Goal: Find specific page/section: Find specific page/section

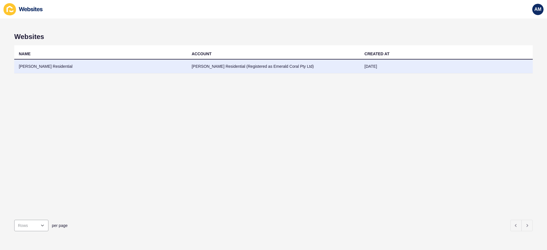
click at [46, 69] on td "[PERSON_NAME] Residential" at bounding box center [100, 67] width 173 height 14
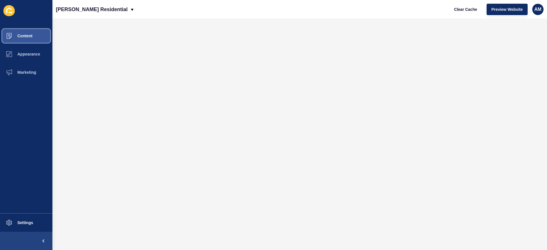
click at [27, 34] on span "Content" at bounding box center [15, 36] width 33 height 5
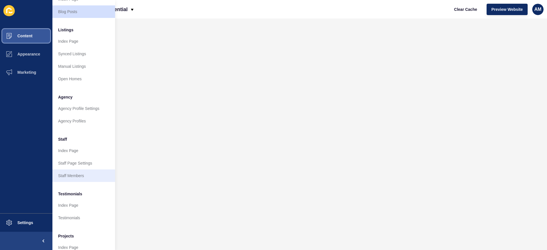
scroll to position [88, 0]
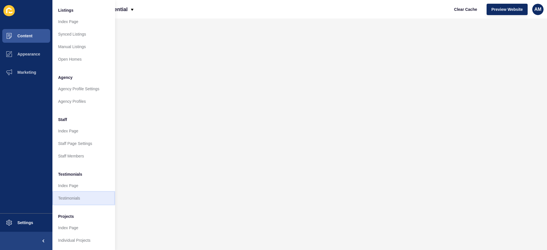
click at [76, 195] on link "Testimonials" at bounding box center [83, 198] width 63 height 13
